Goal: Transaction & Acquisition: Obtain resource

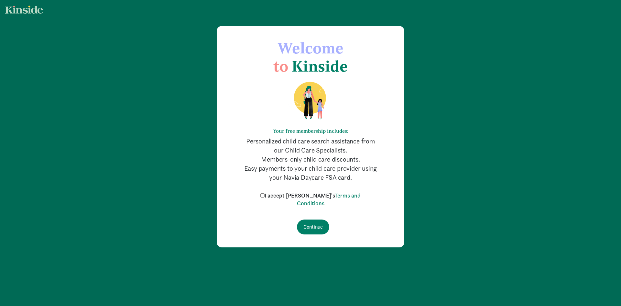
click at [272, 195] on label "I accept [PERSON_NAME]'s Terms and Conditions" at bounding box center [311, 200] width 104 height 16
click at [265, 195] on input "I accept [PERSON_NAME]'s Terms and Conditions" at bounding box center [263, 195] width 4 height 4
checkbox input "true"
click at [312, 228] on input "Continue" at bounding box center [313, 226] width 32 height 15
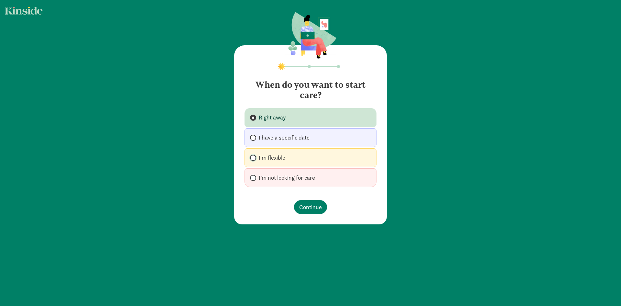
click at [252, 157] on input "I'm flexible" at bounding box center [252, 158] width 4 height 4
radio input "true"
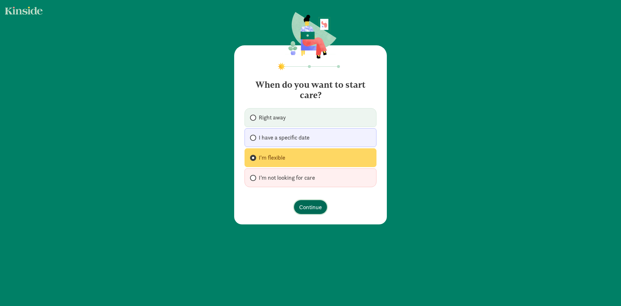
click at [312, 204] on span "Continue" at bounding box center [310, 207] width 23 height 9
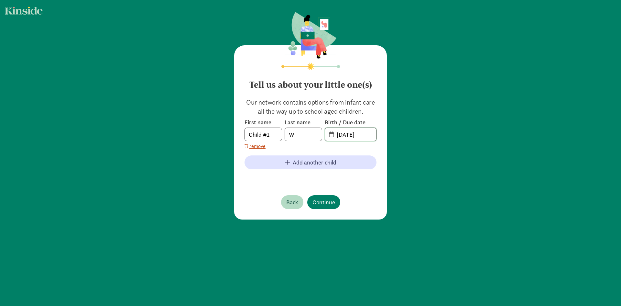
drag, startPoint x: 369, startPoint y: 133, endPoint x: 335, endPoint y: 131, distance: 34.0
click at [335, 131] on input "[DATE]" at bounding box center [354, 134] width 43 height 13
type input "[DATE]"
drag, startPoint x: 271, startPoint y: 132, endPoint x: 222, endPoint y: 132, distance: 49.5
click at [222, 132] on div "Tell us about your little one(s) Our network contains options from infant care …" at bounding box center [310, 116] width 621 height 232
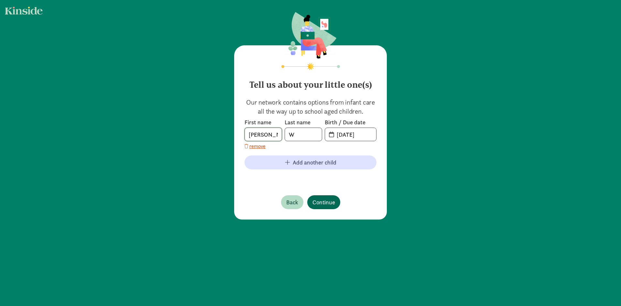
type input "[PERSON_NAME]"
click at [331, 203] on span "Continue" at bounding box center [324, 202] width 23 height 9
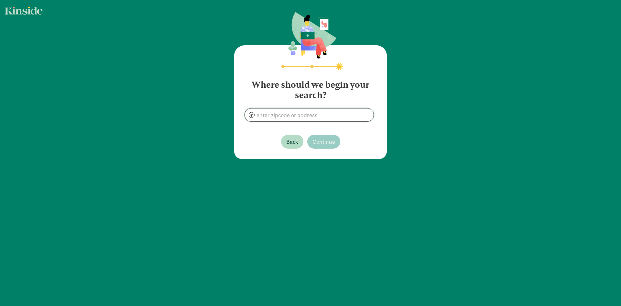
click at [290, 117] on input at bounding box center [309, 114] width 129 height 13
type input "[GEOGRAPHIC_DATA], [GEOGRAPHIC_DATA]"
click at [324, 144] on span "Continue" at bounding box center [324, 141] width 23 height 9
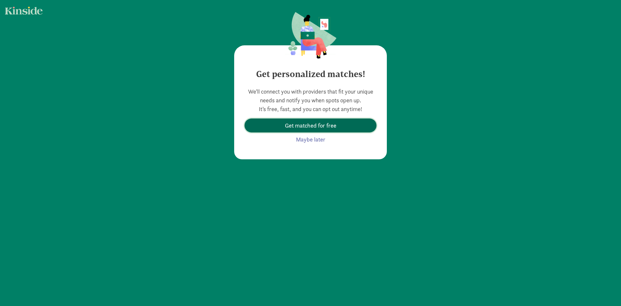
click at [319, 128] on span "Get matched for free" at bounding box center [310, 125] width 51 height 9
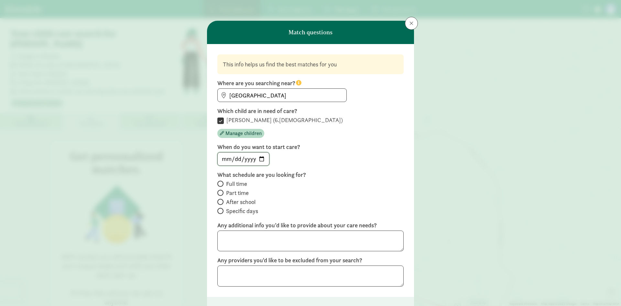
click at [260, 158] on input "date" at bounding box center [243, 158] width 51 height 13
click at [286, 160] on div at bounding box center [310, 159] width 186 height 14
click at [221, 201] on span at bounding box center [220, 202] width 6 height 6
click at [221, 201] on input "After school" at bounding box center [219, 202] width 4 height 4
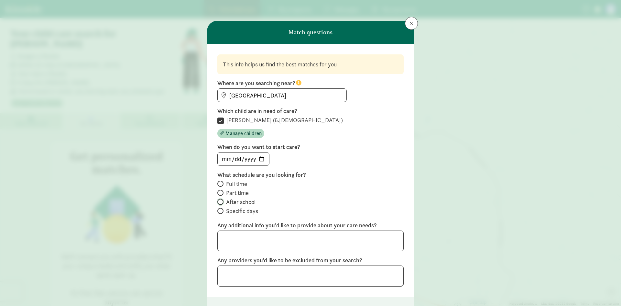
radio input "true"
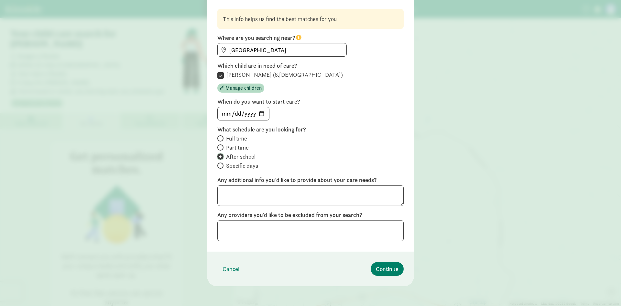
scroll to position [46, 0]
click at [262, 109] on input "date" at bounding box center [243, 112] width 51 height 13
click at [259, 109] on input "[DATE]" at bounding box center [243, 112] width 51 height 13
type input "[DATE]"
click at [220, 138] on input "Full time" at bounding box center [219, 137] width 4 height 4
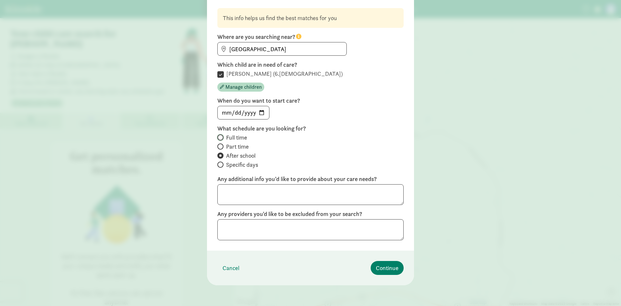
radio input "true"
radio input "false"
click at [221, 165] on span at bounding box center [220, 164] width 6 height 6
click at [221, 165] on input "Specific days" at bounding box center [219, 164] width 4 height 4
radio input "true"
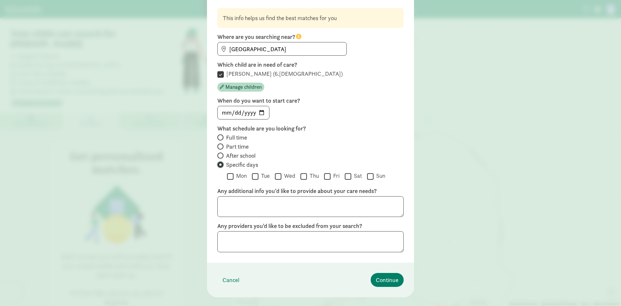
click at [217, 165] on input "Specific days" at bounding box center [219, 164] width 4 height 4
click at [217, 139] on input "Full time" at bounding box center [219, 137] width 4 height 4
radio input "true"
radio input "false"
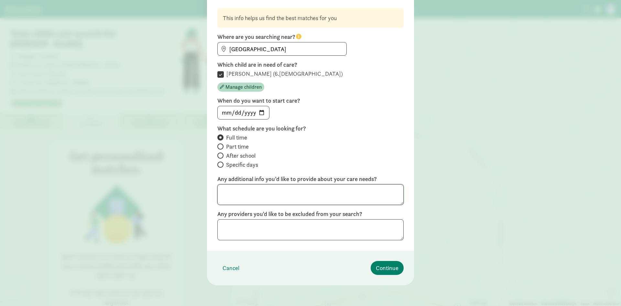
click at [302, 198] on textarea at bounding box center [310, 194] width 186 height 21
type textarea "Holiday care"
click at [381, 267] on span "Continue" at bounding box center [387, 267] width 23 height 9
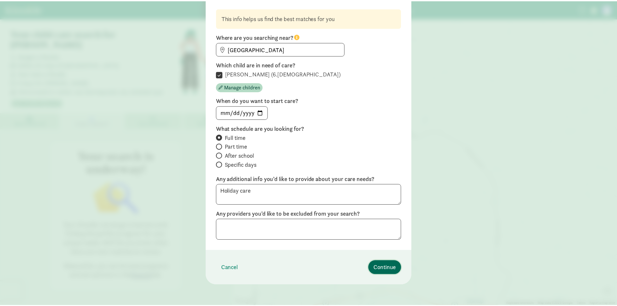
scroll to position [0, 0]
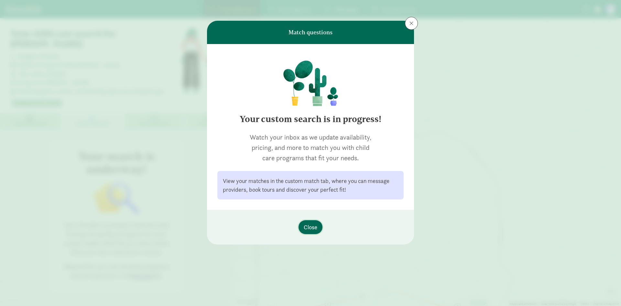
click at [308, 229] on span "Close" at bounding box center [311, 227] width 14 height 9
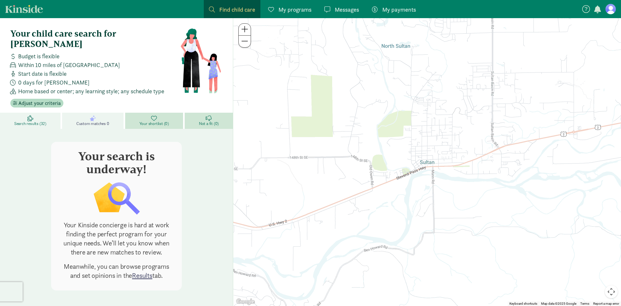
click at [34, 121] on span "Search results (32)" at bounding box center [30, 123] width 32 height 5
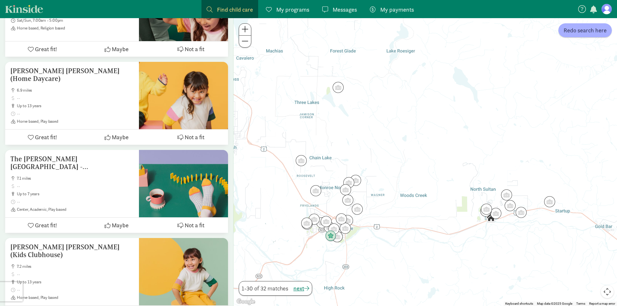
scroll to position [615, 0]
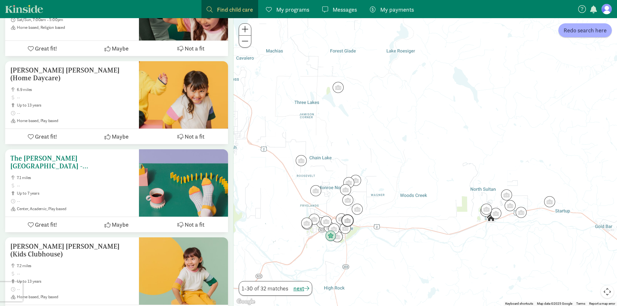
click at [60, 154] on h5 "The [PERSON_NAME][GEOGRAPHIC_DATA] - [GEOGRAPHIC_DATA]" at bounding box center [71, 162] width 123 height 16
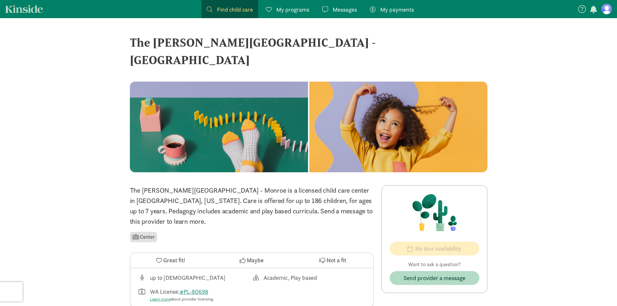
click at [248, 256] on span "Maybe" at bounding box center [255, 260] width 17 height 9
click at [36, 7] on link "Kinside" at bounding box center [24, 9] width 38 height 8
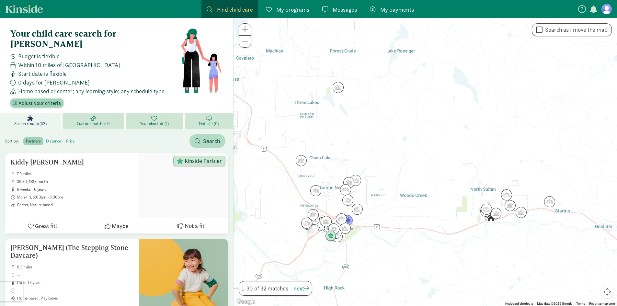
click at [39, 99] on span "Adjust your criteria" at bounding box center [39, 103] width 42 height 8
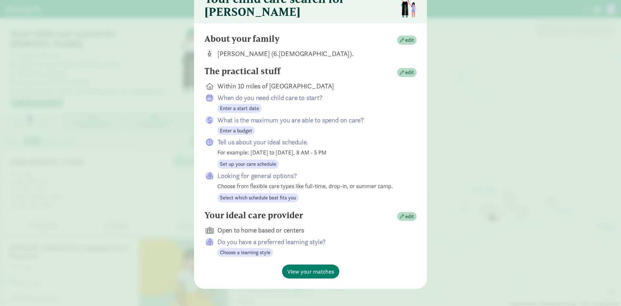
scroll to position [42, 0]
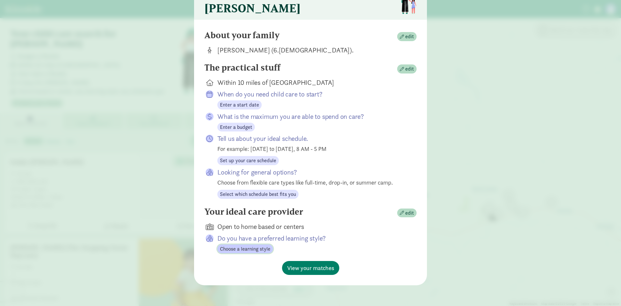
click at [261, 247] on span "Choose a learning style" at bounding box center [245, 249] width 50 height 8
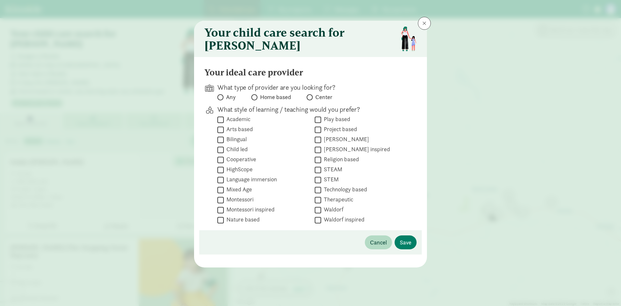
scroll to position [0, 0]
click at [222, 124] on input "Academic" at bounding box center [220, 119] width 6 height 9
checkbox input "true"
click at [221, 99] on input "Any" at bounding box center [219, 97] width 4 height 4
radio input "true"
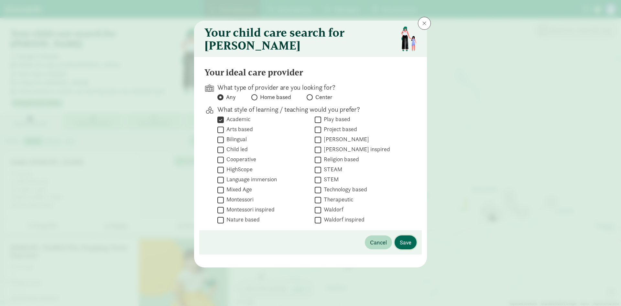
click at [402, 247] on span "Save" at bounding box center [406, 242] width 12 height 9
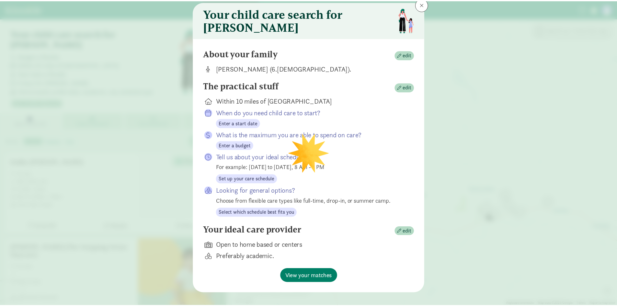
scroll to position [31, 0]
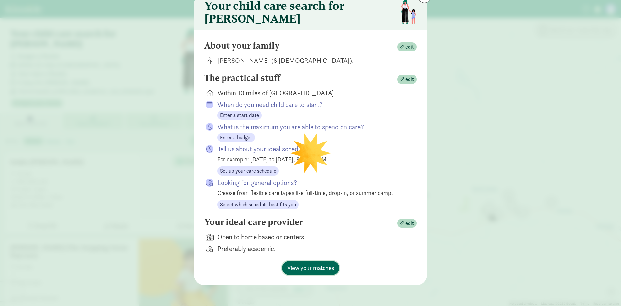
click at [317, 270] on span "View your matches" at bounding box center [310, 267] width 47 height 9
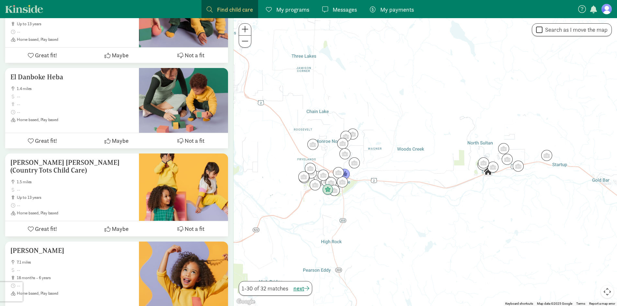
scroll to position [744, 0]
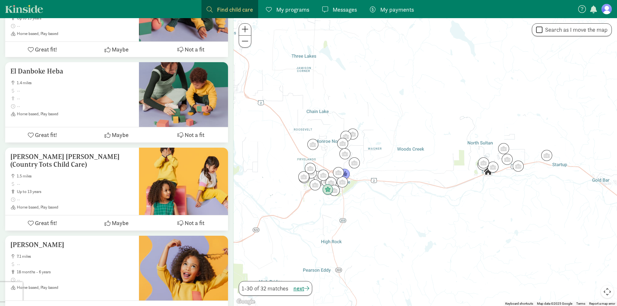
click at [31, 9] on link "Kinside" at bounding box center [24, 9] width 38 height 8
